Goal: Information Seeking & Learning: Understand process/instructions

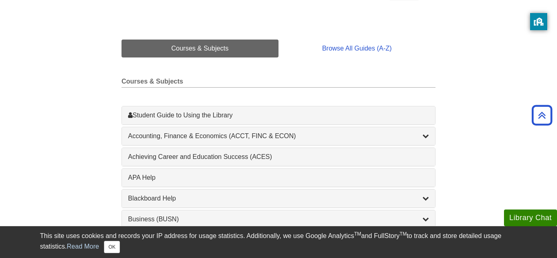
scroll to position [180, 0]
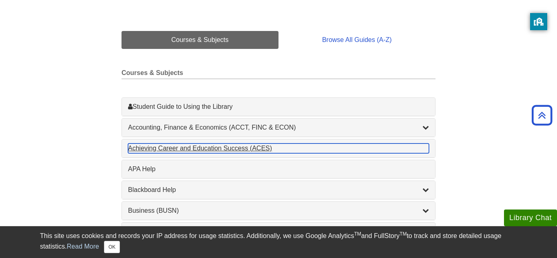
click at [381, 149] on div "Achieving Career and Education Success (ACES) , 1 guides" at bounding box center [278, 149] width 301 height 10
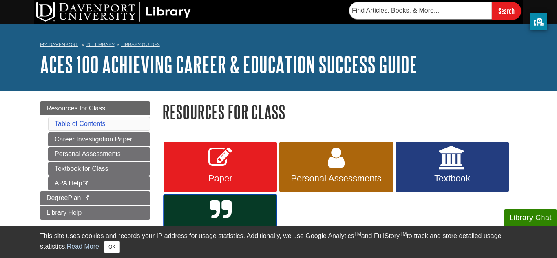
click at [243, 218] on link "APA Help" at bounding box center [220, 220] width 113 height 51
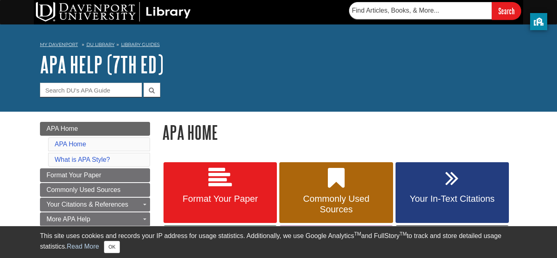
click at [380, 125] on h1 "APA Home" at bounding box center [339, 132] width 355 height 21
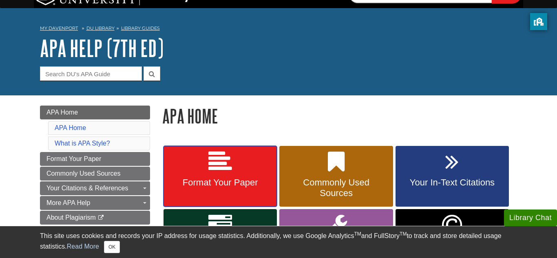
click at [255, 160] on link "Format Your Paper" at bounding box center [220, 176] width 113 height 61
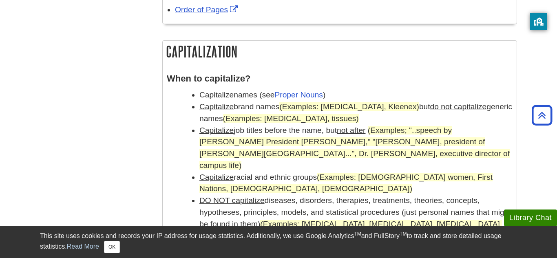
scroll to position [686, 0]
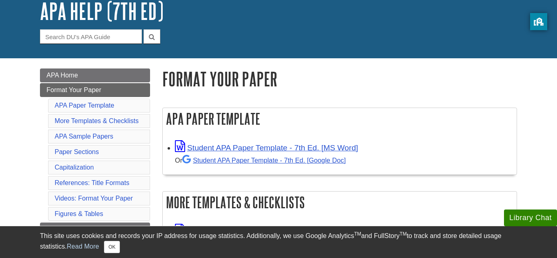
scroll to position [65, 0]
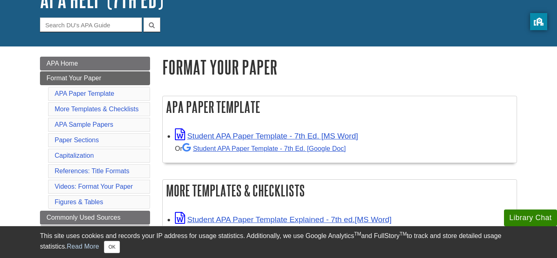
click at [106, 95] on link "APA Paper Template" at bounding box center [85, 93] width 60 height 7
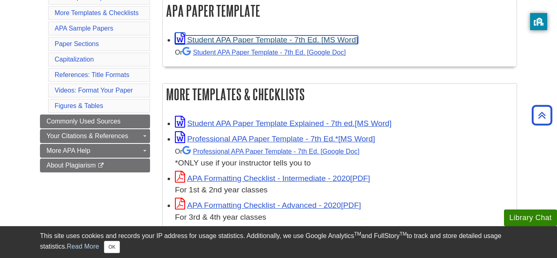
click at [252, 40] on link "Student APA Paper Template - 7th Ed. [MS Word]" at bounding box center [266, 40] width 183 height 9
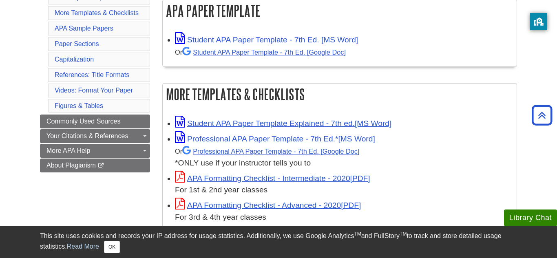
click at [516, 149] on div "Student APA Paper Template Explained - 7th ed. Professional APA Paper Template …" at bounding box center [340, 170] width 354 height 121
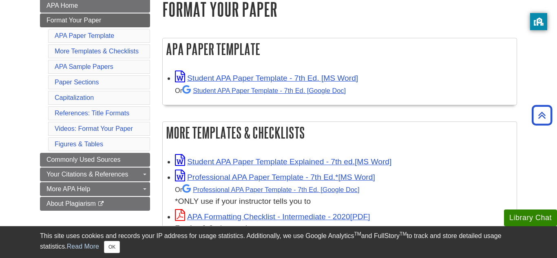
scroll to position [122, 0]
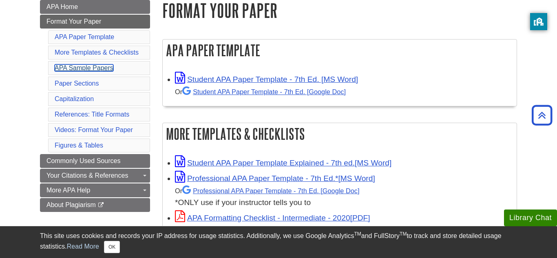
click at [110, 71] on link "APA Sample Papers" at bounding box center [84, 67] width 59 height 7
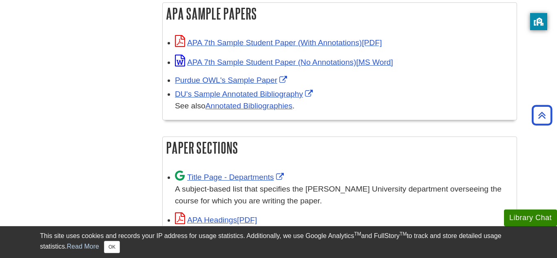
click at [364, 18] on h2 "APA Sample Papers" at bounding box center [340, 14] width 354 height 22
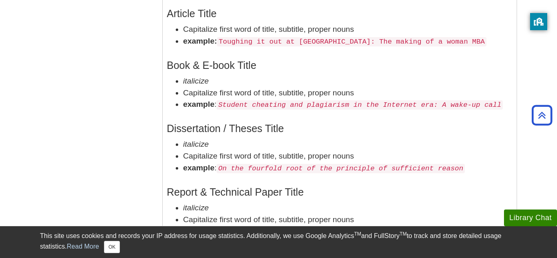
scroll to position [1354, 0]
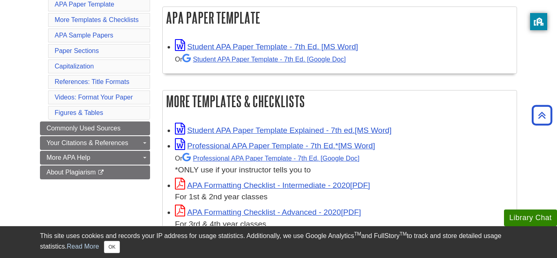
scroll to position [146, 0]
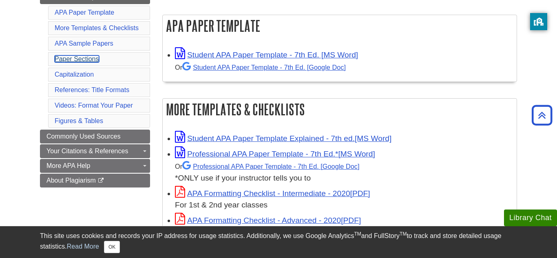
click at [86, 55] on link "Paper Sections" at bounding box center [77, 58] width 44 height 7
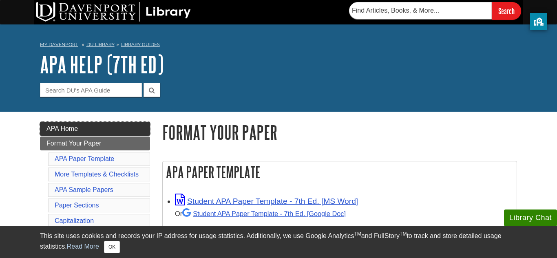
click at [107, 132] on link "APA Home" at bounding box center [95, 129] width 110 height 14
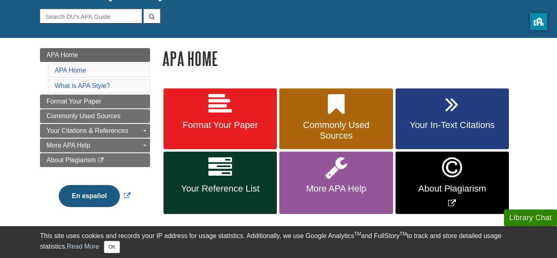
scroll to position [82, 0]
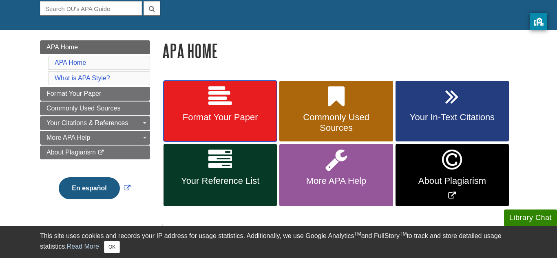
click at [183, 99] on link "Format Your Paper" at bounding box center [220, 111] width 113 height 61
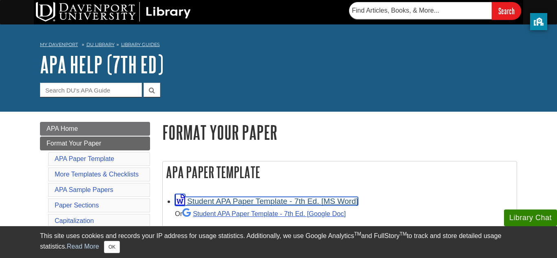
click at [297, 197] on link "Student APA Paper Template - 7th Ed. [MS Word]" at bounding box center [266, 201] width 183 height 9
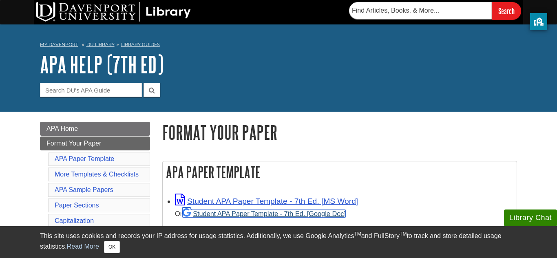
click at [329, 216] on link "Student APA Paper Template - 7th Ed. [Google Doc]" at bounding box center [264, 213] width 164 height 7
